Goal: Navigation & Orientation: Find specific page/section

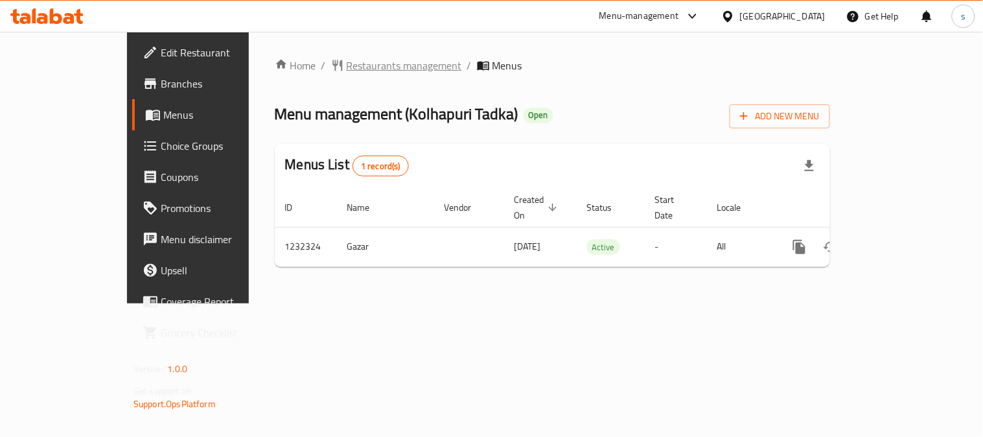
click at [347, 63] on span "Restaurants management" at bounding box center [404, 66] width 115 height 16
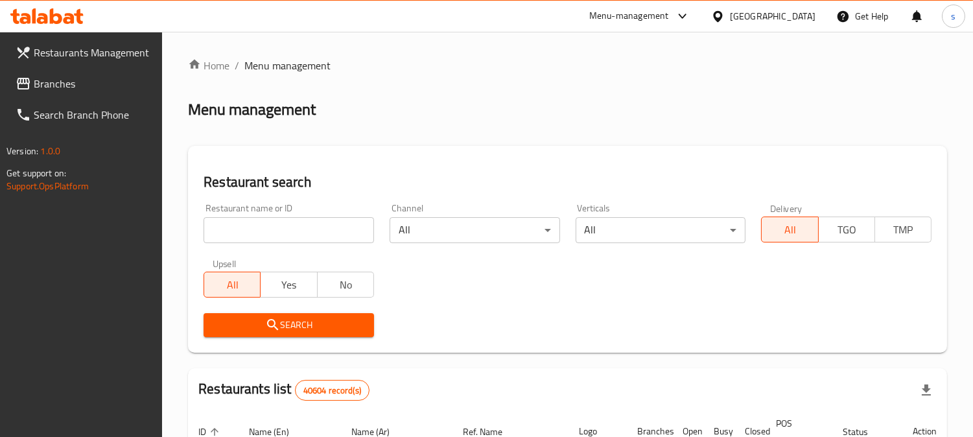
click at [86, 80] on span "Branches" at bounding box center [93, 84] width 119 height 16
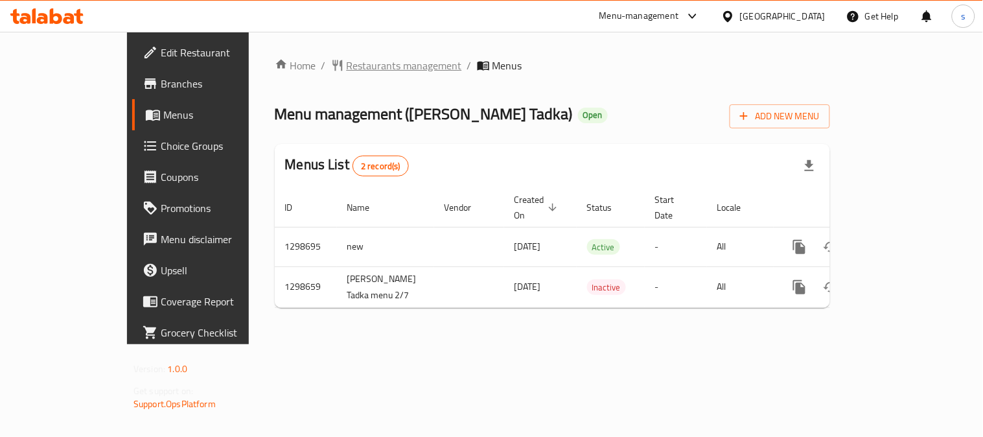
click at [353, 62] on span "Restaurants management" at bounding box center [404, 66] width 115 height 16
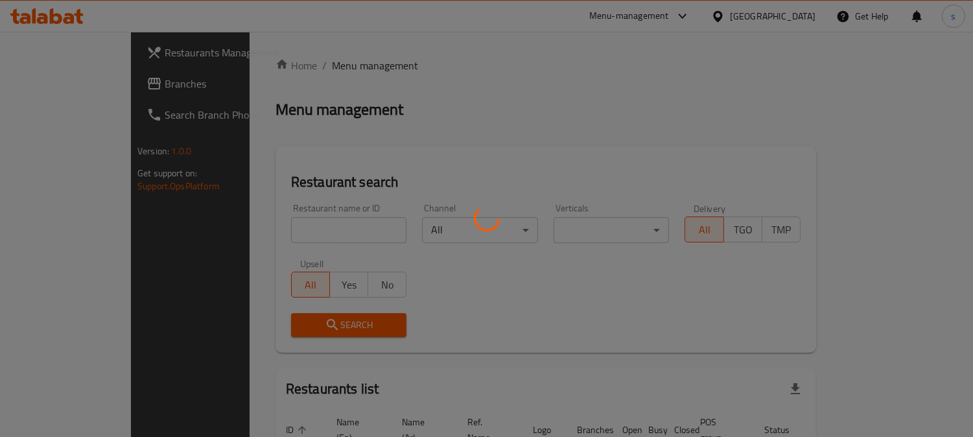
click at [58, 80] on div at bounding box center [486, 218] width 973 height 437
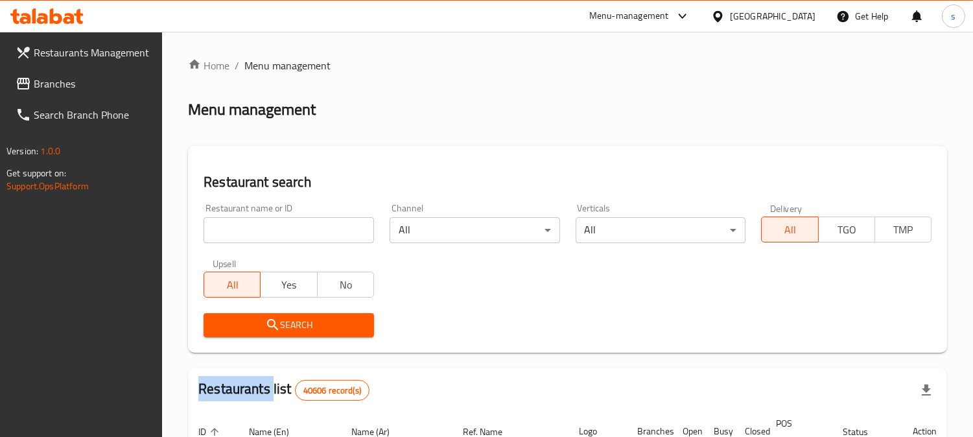
click at [58, 80] on span "Branches" at bounding box center [93, 84] width 119 height 16
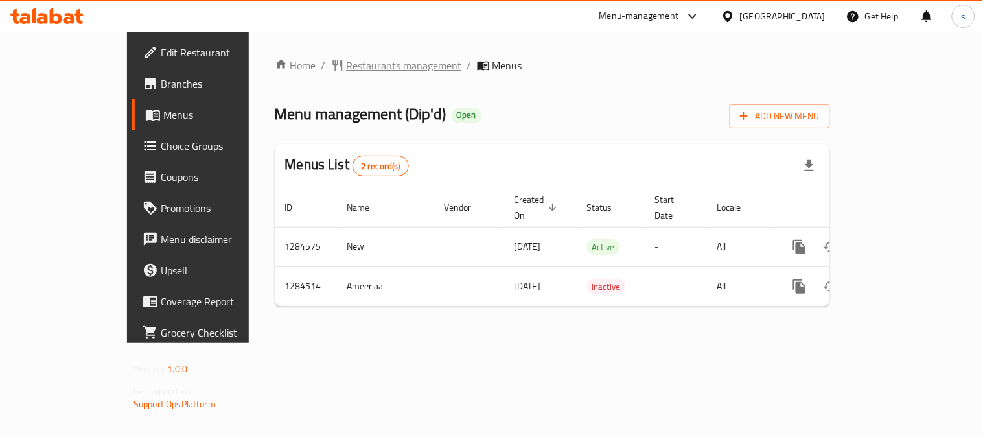
click at [347, 62] on span "Restaurants management" at bounding box center [404, 66] width 115 height 16
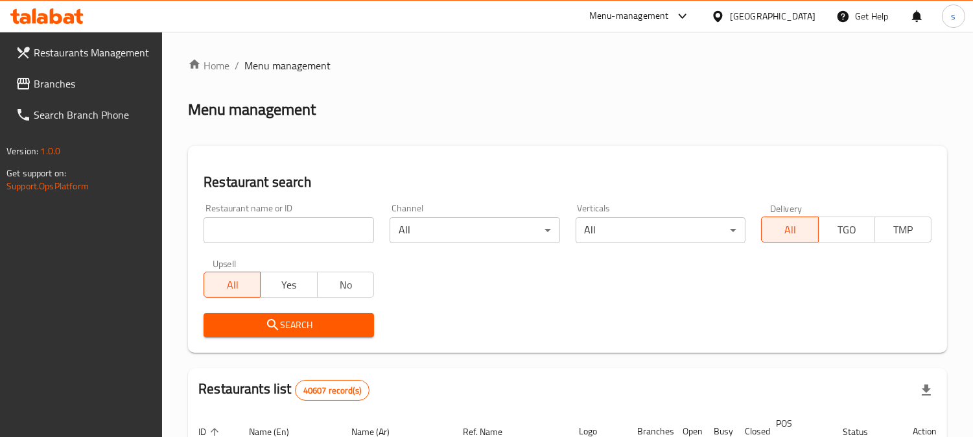
click at [53, 86] on span "Branches" at bounding box center [93, 84] width 119 height 16
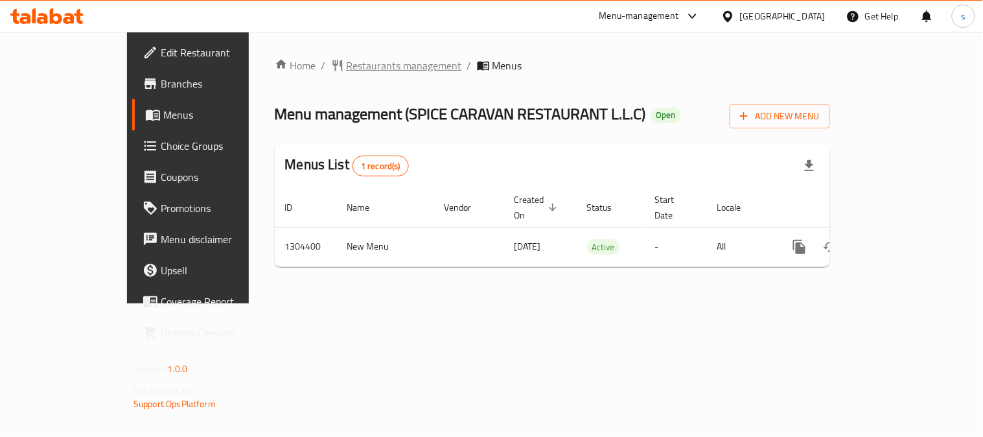
click at [347, 62] on span "Restaurants management" at bounding box center [404, 66] width 115 height 16
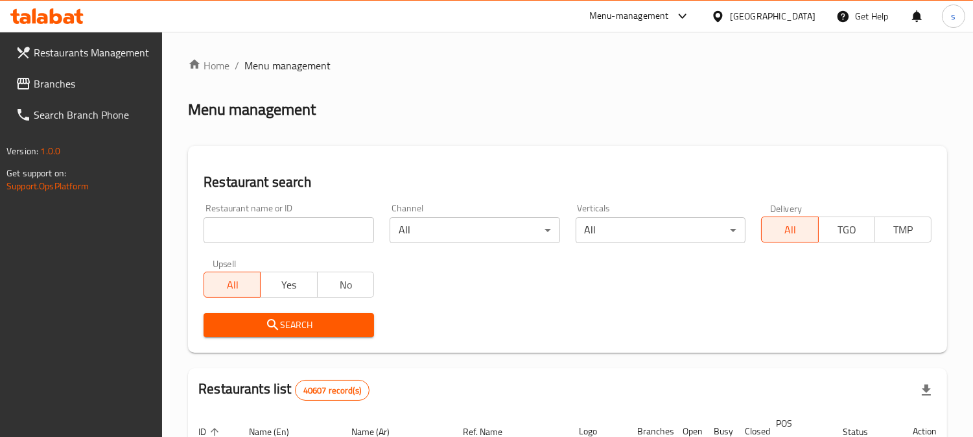
click at [69, 82] on span "Branches" at bounding box center [93, 84] width 119 height 16
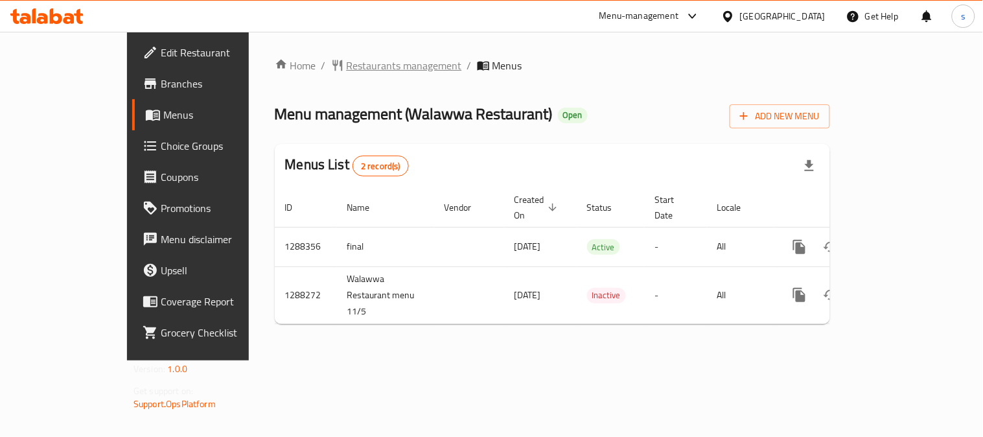
click at [347, 65] on span "Restaurants management" at bounding box center [404, 66] width 115 height 16
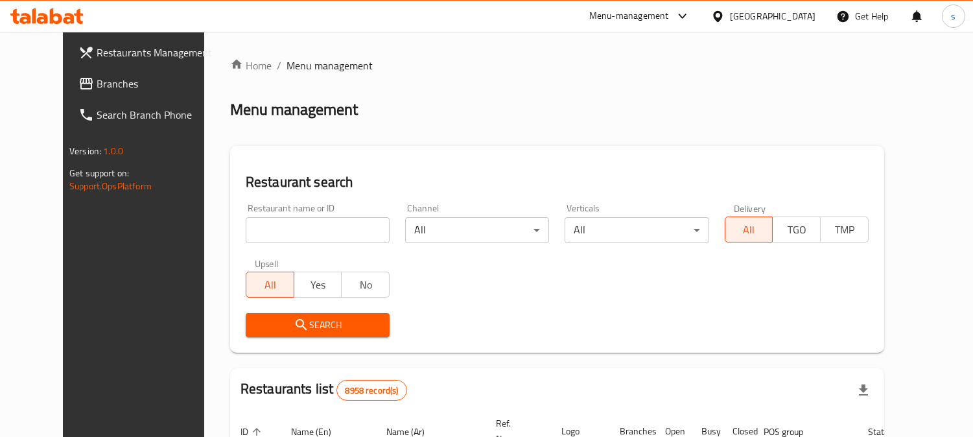
click at [97, 82] on span "Branches" at bounding box center [156, 84] width 119 height 16
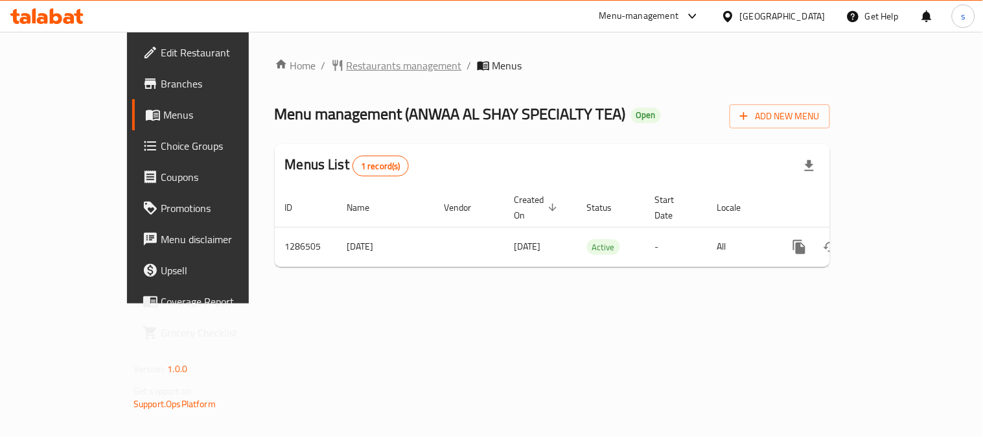
click at [347, 68] on span "Restaurants management" at bounding box center [404, 66] width 115 height 16
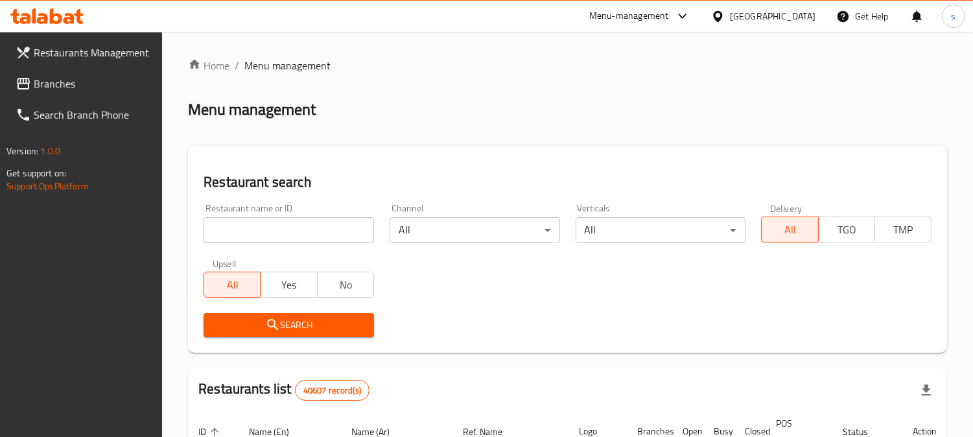
click at [51, 80] on span "Branches" at bounding box center [93, 84] width 119 height 16
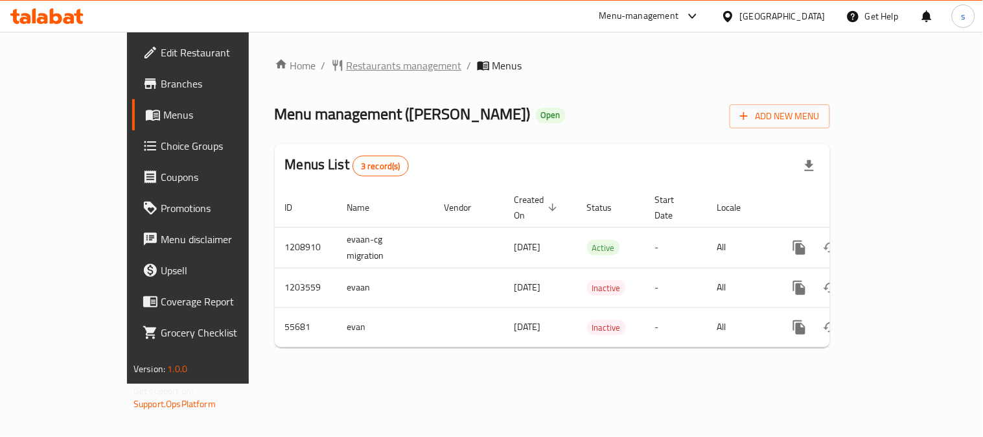
click at [347, 64] on span "Restaurants management" at bounding box center [404, 66] width 115 height 16
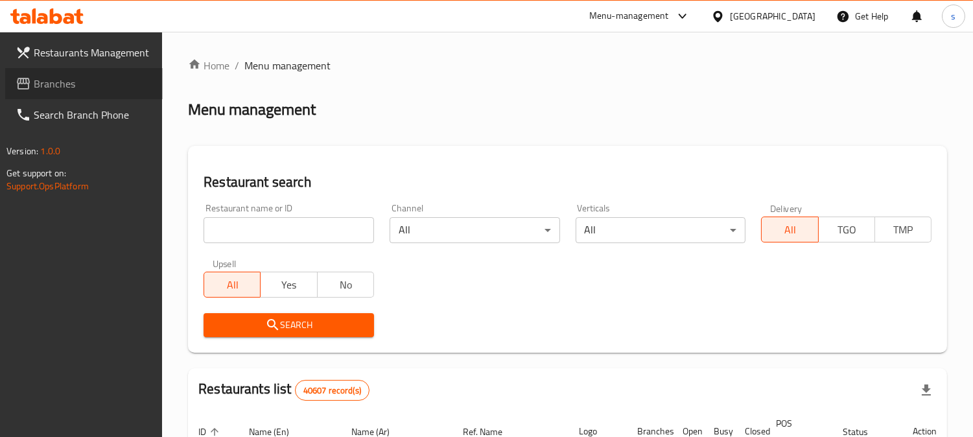
click at [60, 83] on span "Branches" at bounding box center [93, 84] width 119 height 16
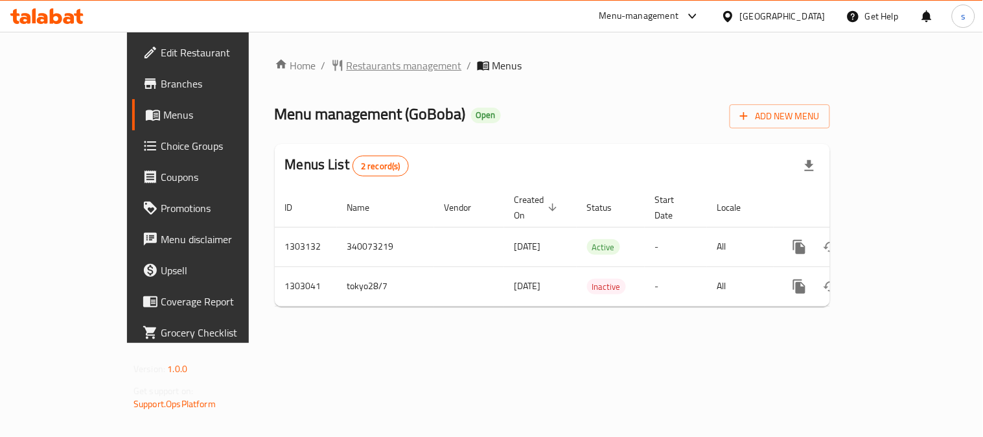
click at [350, 72] on span "Restaurants management" at bounding box center [404, 66] width 115 height 16
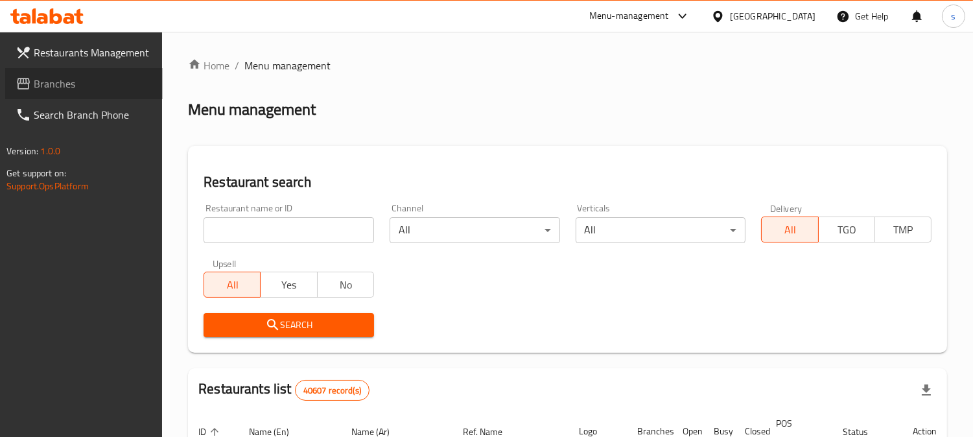
click at [78, 81] on span "Branches" at bounding box center [93, 84] width 119 height 16
